Goal: Task Accomplishment & Management: Manage account settings

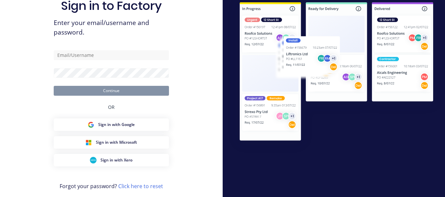
scroll to position [29, 0]
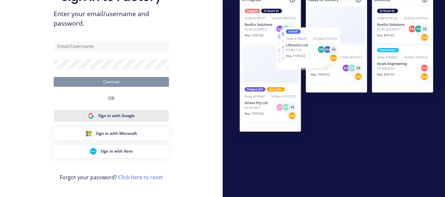
click at [133, 116] on span "Sign in with Google" at bounding box center [116, 116] width 37 height 6
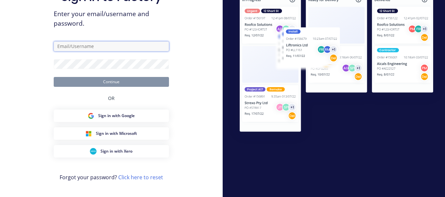
click at [88, 42] on input "text" at bounding box center [111, 46] width 115 height 10
type input "[EMAIL_ADDRESS][DOMAIN_NAME]"
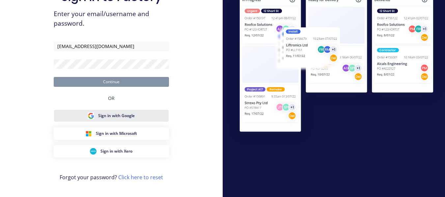
click at [137, 114] on button "Sign in with Google" at bounding box center [111, 116] width 115 height 13
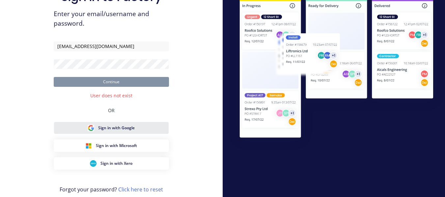
click at [127, 132] on button "Sign in with Google" at bounding box center [111, 128] width 115 height 13
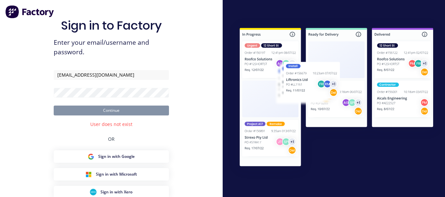
scroll to position [41, 0]
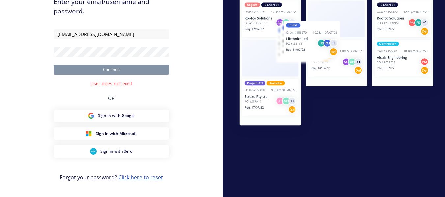
click at [146, 178] on link "Click here to reset" at bounding box center [140, 177] width 45 height 7
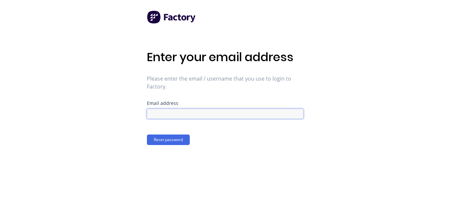
click at [163, 112] on input at bounding box center [225, 114] width 156 height 10
type input "[EMAIL_ADDRESS][DOMAIN_NAME]"
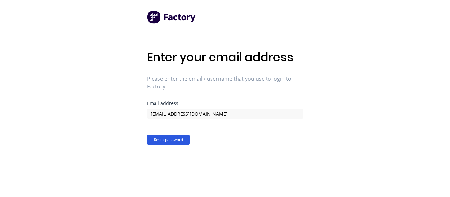
click at [165, 136] on button "Reset password" at bounding box center [168, 140] width 43 height 11
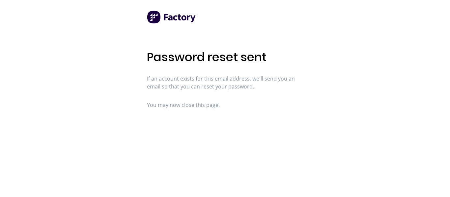
click at [203, 63] on h1 "Password reset sent" at bounding box center [225, 57] width 156 height 14
click at [260, 53] on h1 "Password reset sent" at bounding box center [225, 57] width 156 height 14
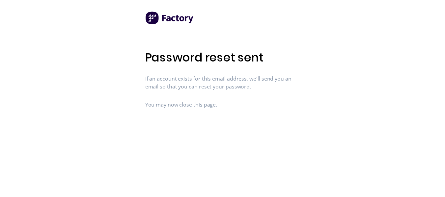
scroll to position [29, 0]
